Goal: Find specific page/section: Find specific page/section

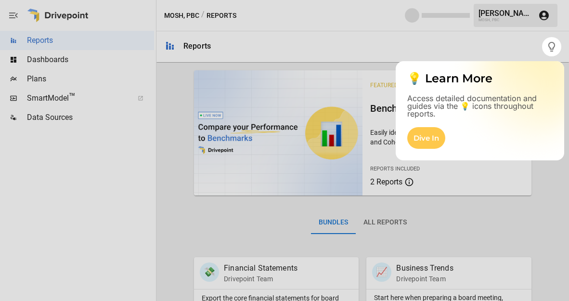
click at [41, 75] on div at bounding box center [284, 178] width 569 height 245
click at [40, 81] on div at bounding box center [284, 178] width 569 height 245
click at [422, 136] on div "Dive In" at bounding box center [427, 138] width 38 height 22
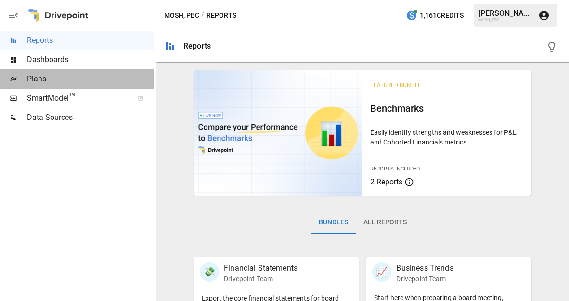
click at [41, 79] on span "Plans" at bounding box center [90, 79] width 127 height 12
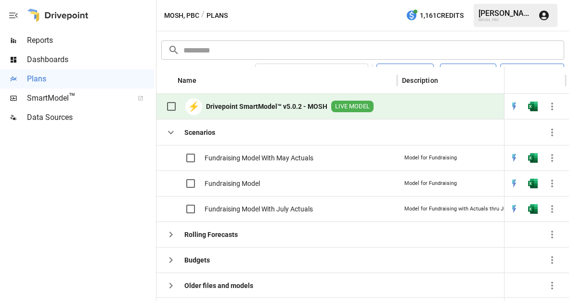
scroll to position [2, 0]
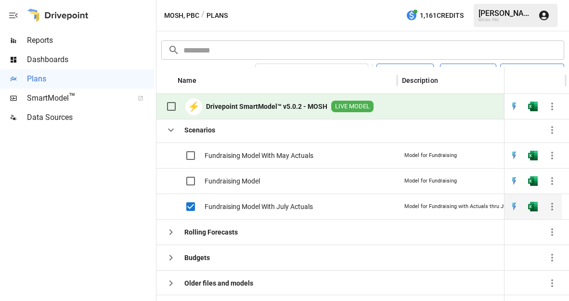
click at [303, 206] on span "Fundraising Model With July Actuals" at bounding box center [259, 207] width 108 height 10
click at [293, 202] on span "Fundraising Model With July Actuals" at bounding box center [259, 207] width 108 height 10
